Goal: Find specific page/section: Find specific page/section

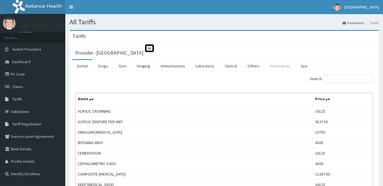
click at [274, 66] on link "Procedures" at bounding box center [279, 66] width 29 height 12
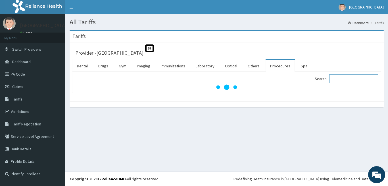
click at [338, 78] on input "Search:" at bounding box center [353, 79] width 49 height 9
click at [103, 66] on link "Drugs" at bounding box center [103, 66] width 19 height 12
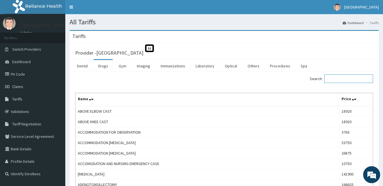
click at [339, 78] on input "Search:" at bounding box center [348, 79] width 49 height 9
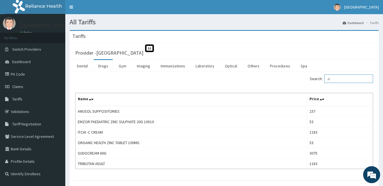
type input "z"
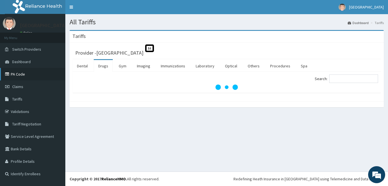
click at [27, 74] on link "PA Code" at bounding box center [32, 74] width 65 height 12
click at [351, 81] on input "Search:" at bounding box center [353, 79] width 49 height 9
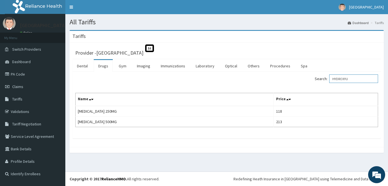
type input "HYDROXYU"
click at [23, 73] on link "PA Code" at bounding box center [32, 74] width 65 height 12
